Goal: Contribute content: Contribute content

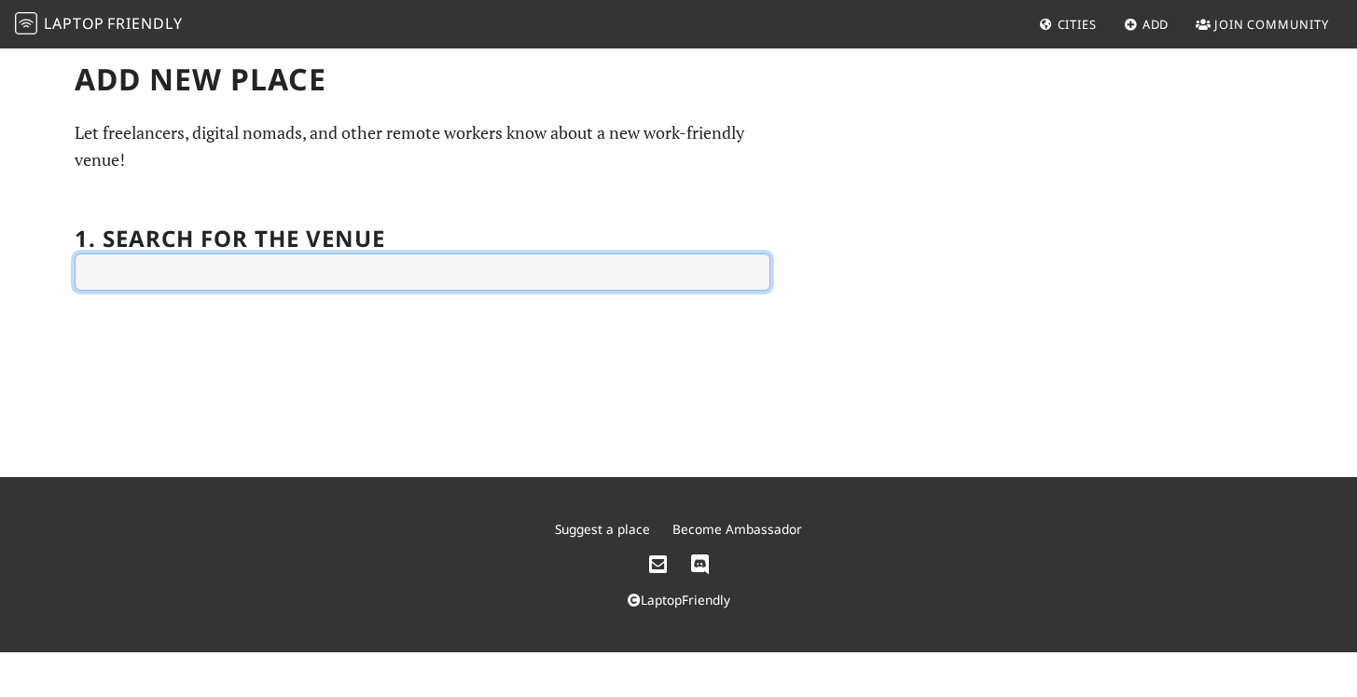
click at [310, 257] on input "text" at bounding box center [423, 272] width 696 height 37
click at [264, 272] on input "nothing" at bounding box center [423, 272] width 696 height 37
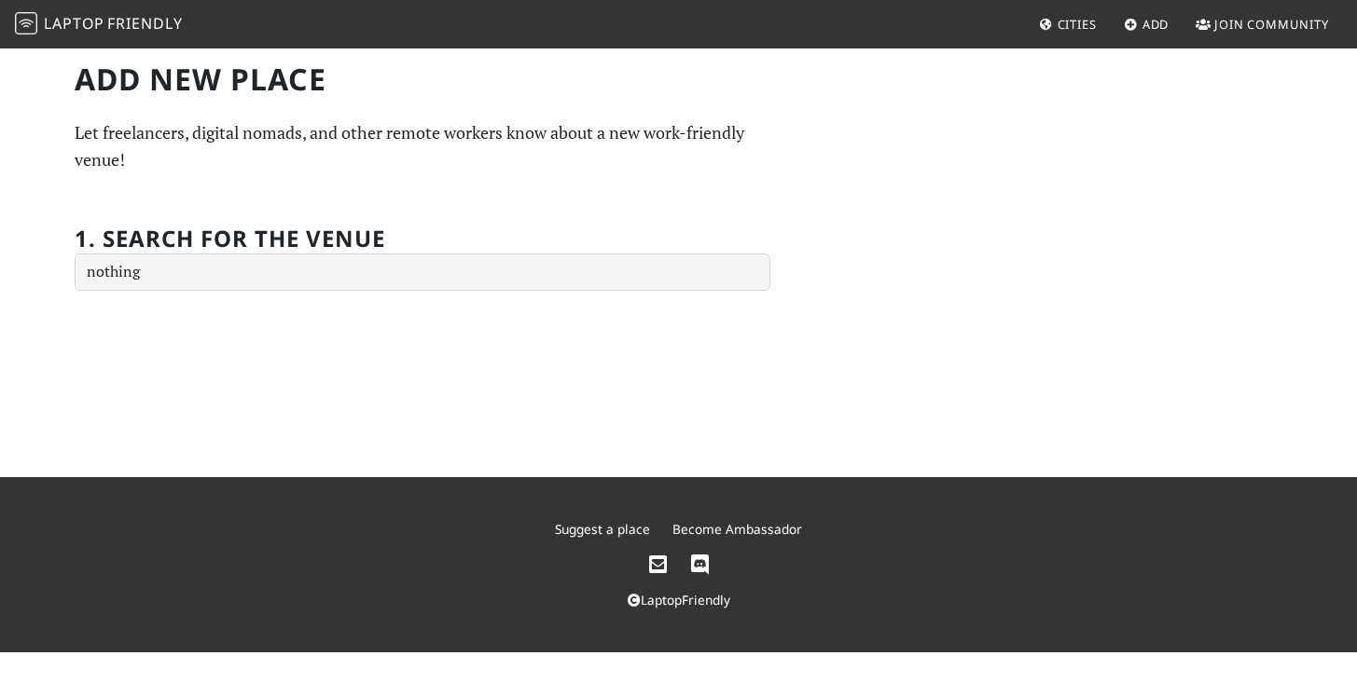
click at [255, 333] on div "Add new Place Let freelancers, digital nomads, and other remote workers know ab…" at bounding box center [678, 262] width 1357 height 431
click at [279, 354] on div "Add new Place Let freelancers, digital nomads, and other remote workers know ab…" at bounding box center [678, 262] width 1357 height 431
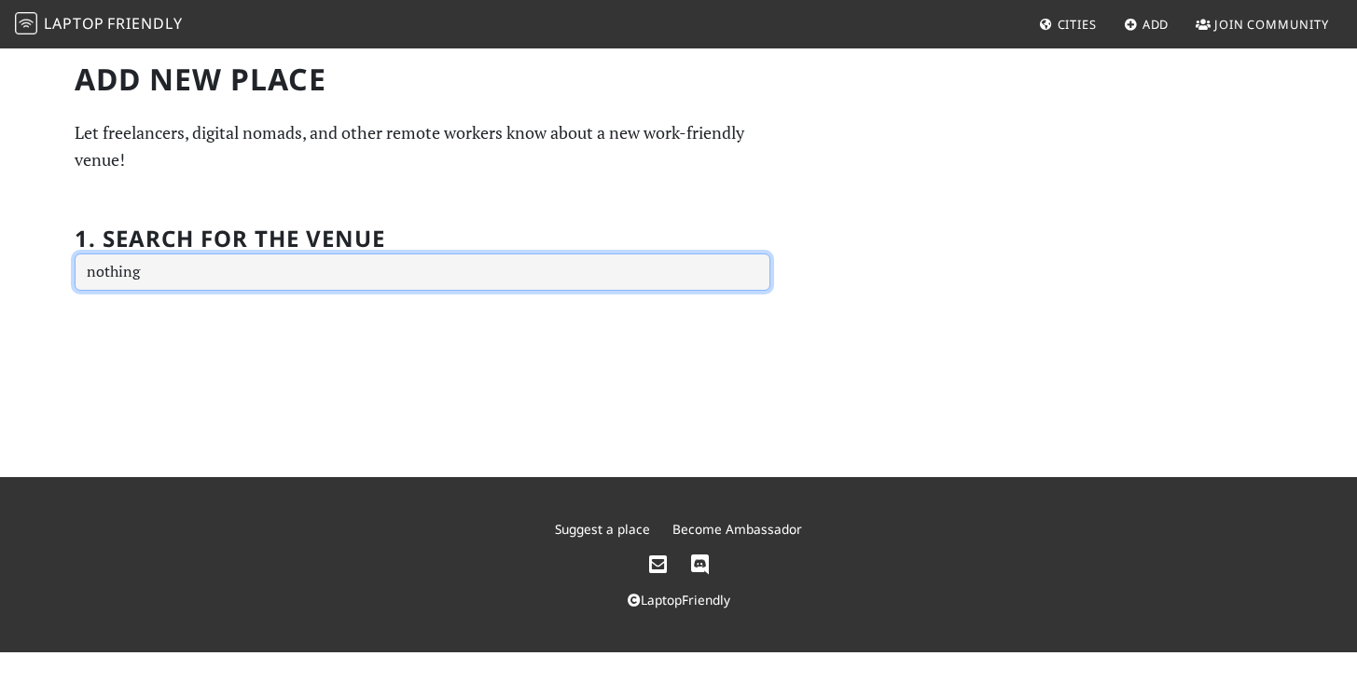
click at [265, 269] on input "nothing" at bounding box center [423, 272] width 696 height 37
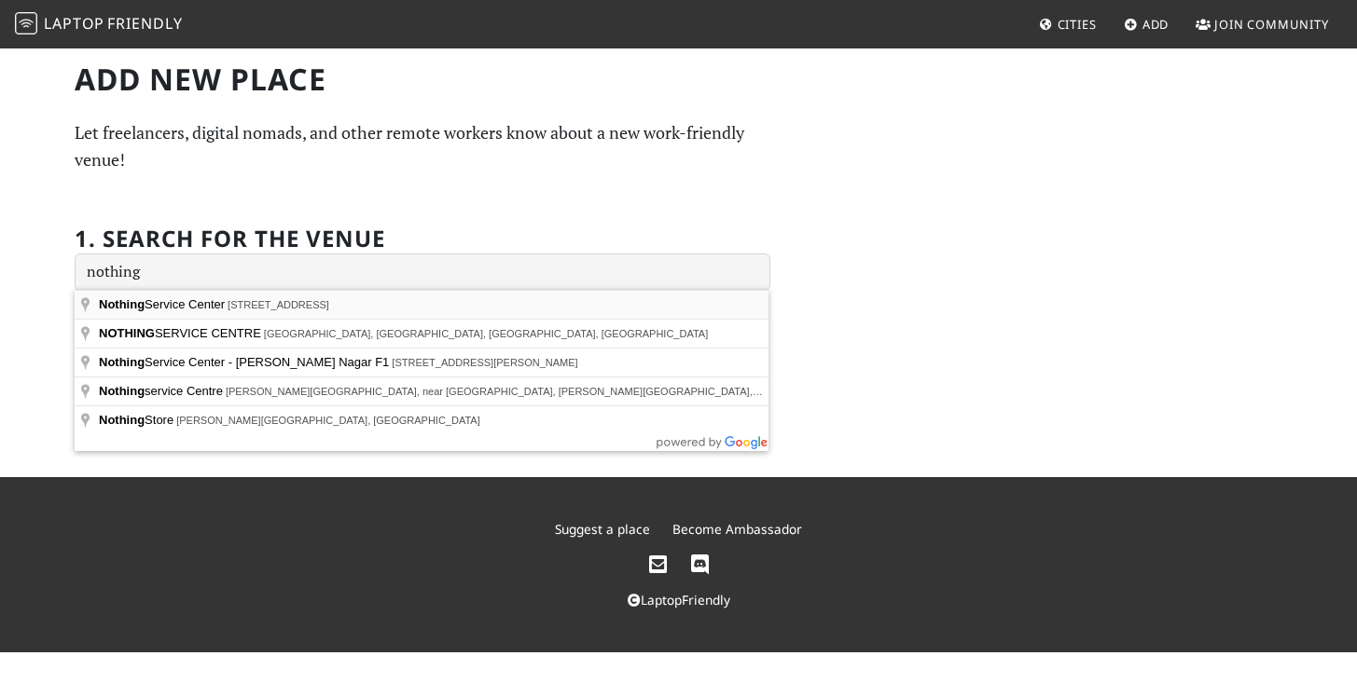
type input "Nothing Service Center, [GEOGRAPHIC_DATA], [GEOGRAPHIC_DATA], [GEOGRAPHIC_DATA]…"
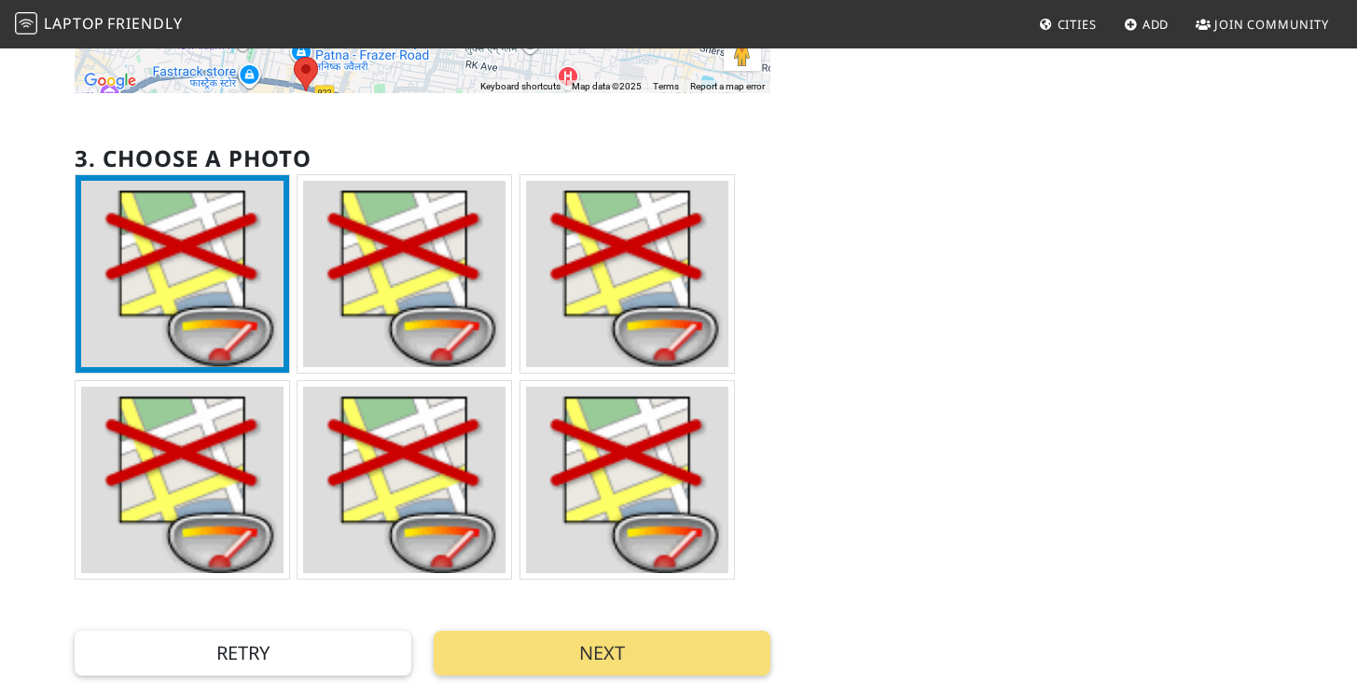
scroll to position [467, 0]
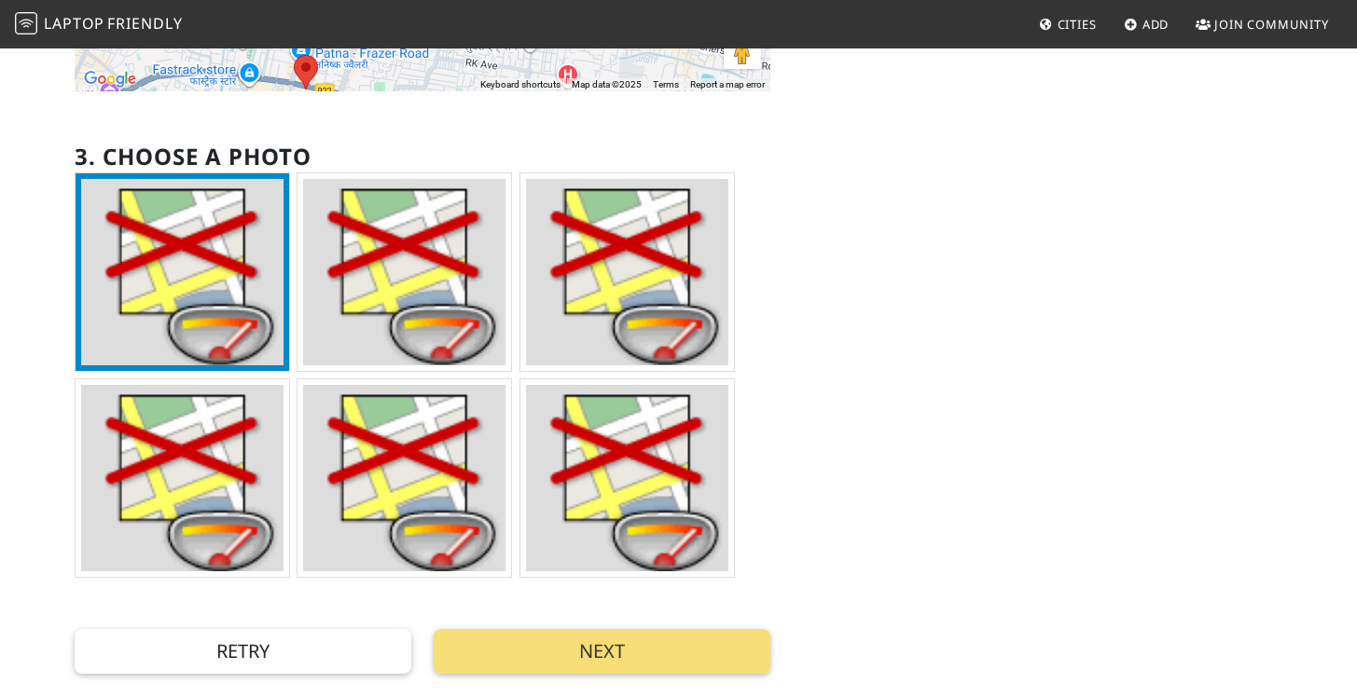
click at [368, 253] on img at bounding box center [404, 272] width 202 height 186
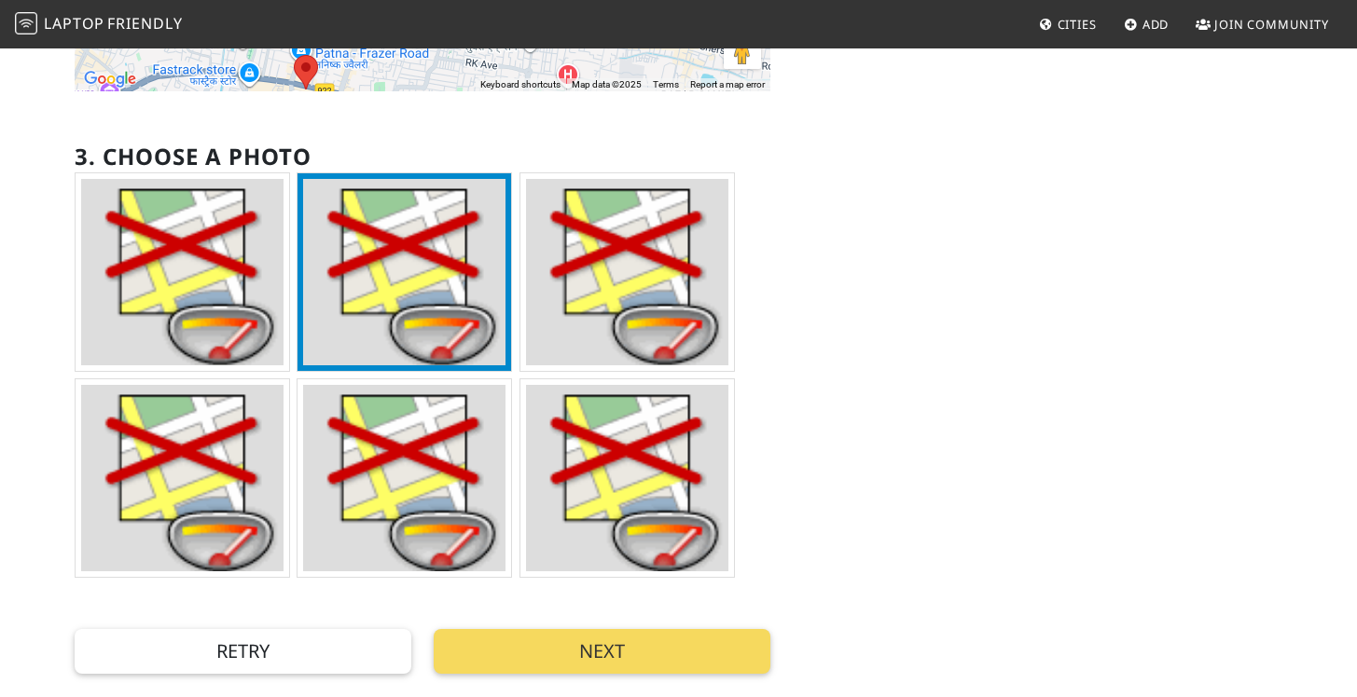
click at [565, 650] on button "Next" at bounding box center [602, 651] width 337 height 45
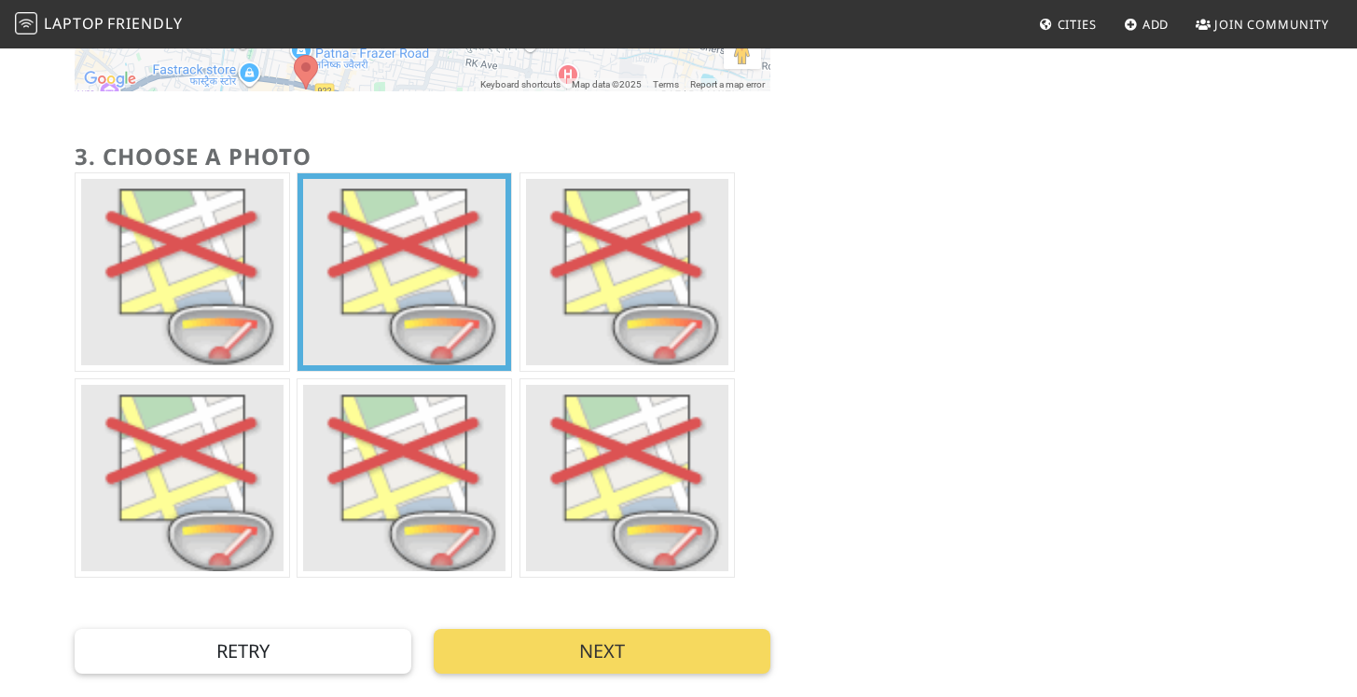
scroll to position [46, 0]
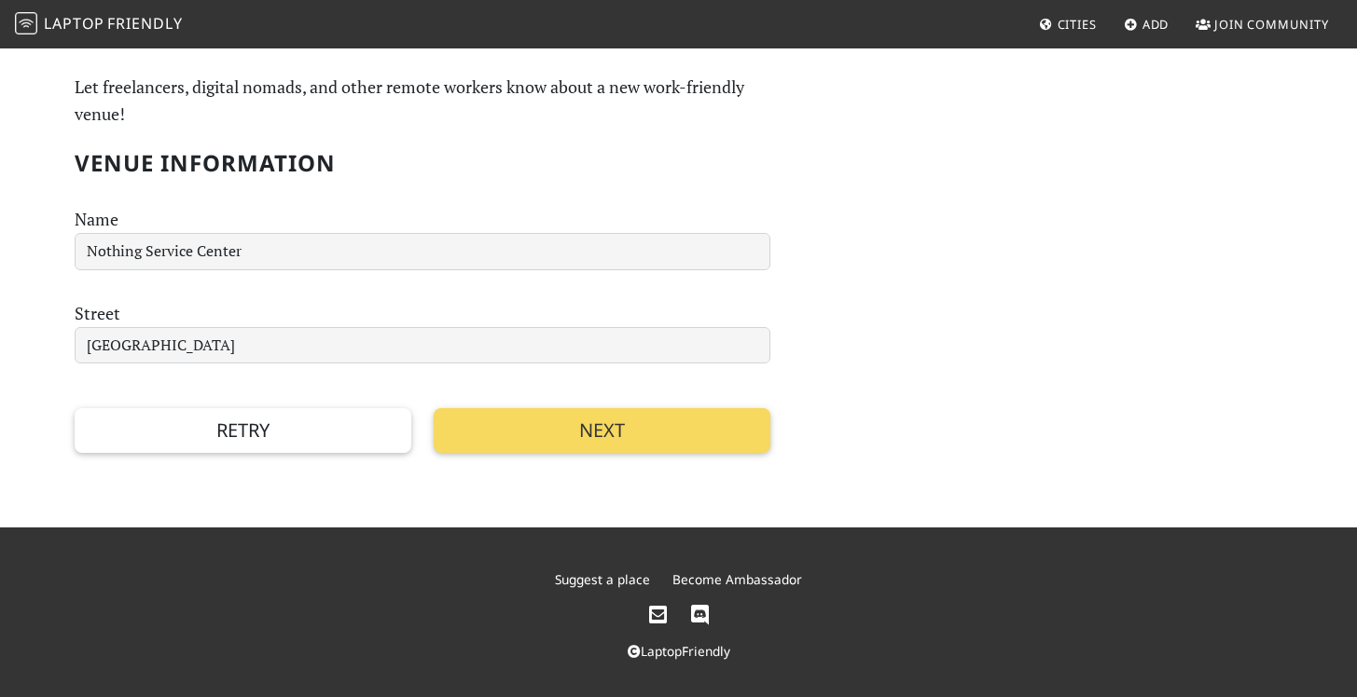
click at [556, 433] on button "Next" at bounding box center [602, 430] width 337 height 45
click at [614, 432] on button "Next" at bounding box center [602, 430] width 337 height 45
